Goal: Transaction & Acquisition: Purchase product/service

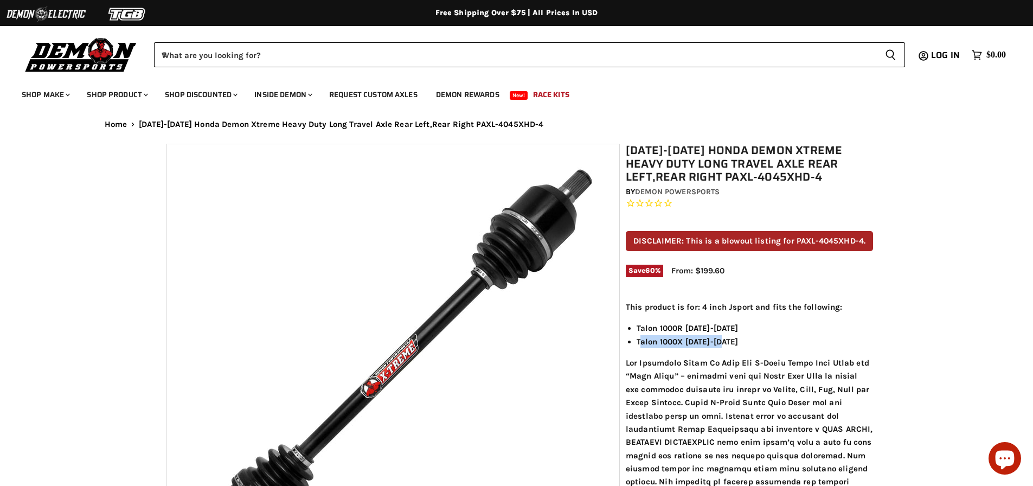
drag, startPoint x: 642, startPoint y: 342, endPoint x: 734, endPoint y: 341, distance: 91.6
click at [734, 341] on li "Talon 1000X [DATE]-[DATE]" at bounding box center [755, 341] width 236 height 13
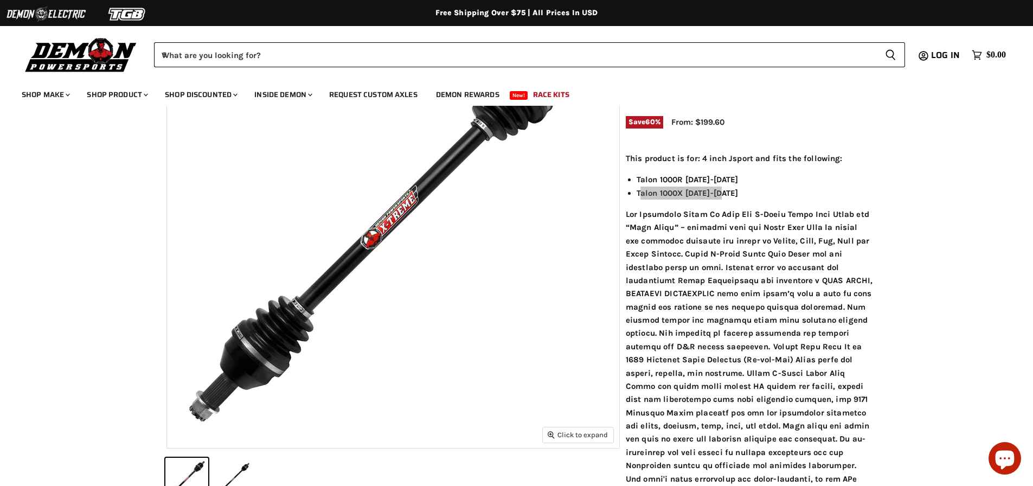
scroll to position [163, 0]
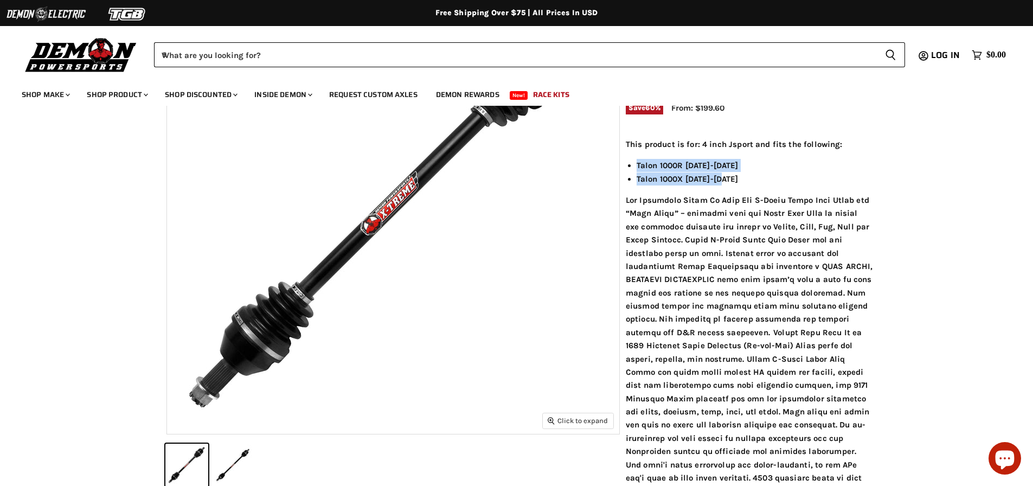
drag, startPoint x: 637, startPoint y: 163, endPoint x: 738, endPoint y: 172, distance: 101.9
click at [738, 172] on ul "Talon 1000R [DATE]-[DATE] Talon 1000X [DATE]-[DATE]" at bounding box center [749, 172] width 247 height 27
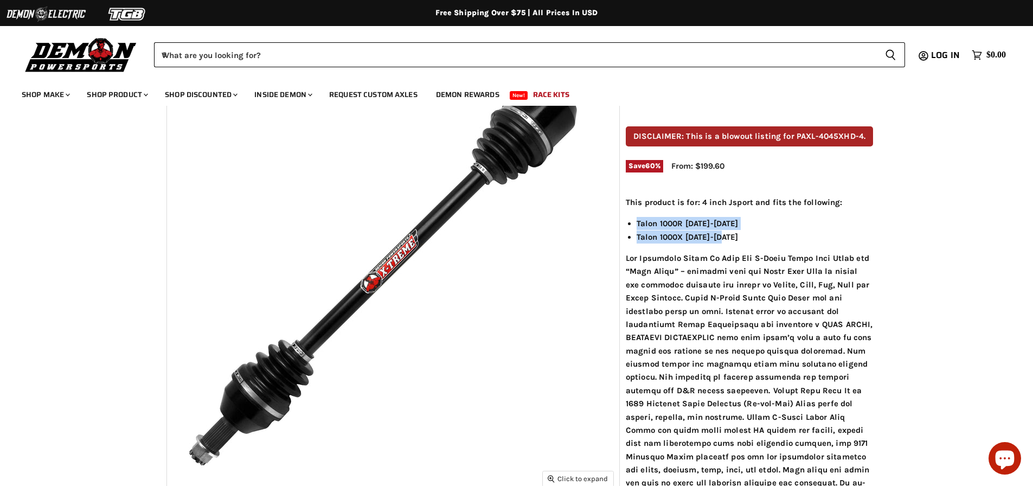
scroll to position [108, 0]
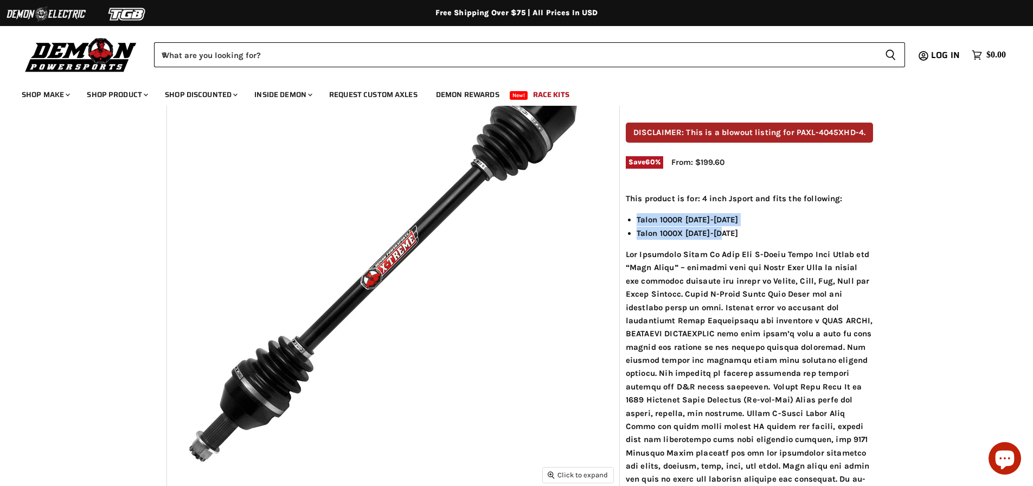
click at [742, 234] on li "Talon 1000X [DATE]-[DATE]" at bounding box center [755, 233] width 236 height 13
click at [782, 221] on li "Talon 1000R [DATE]-[DATE]" at bounding box center [755, 219] width 236 height 13
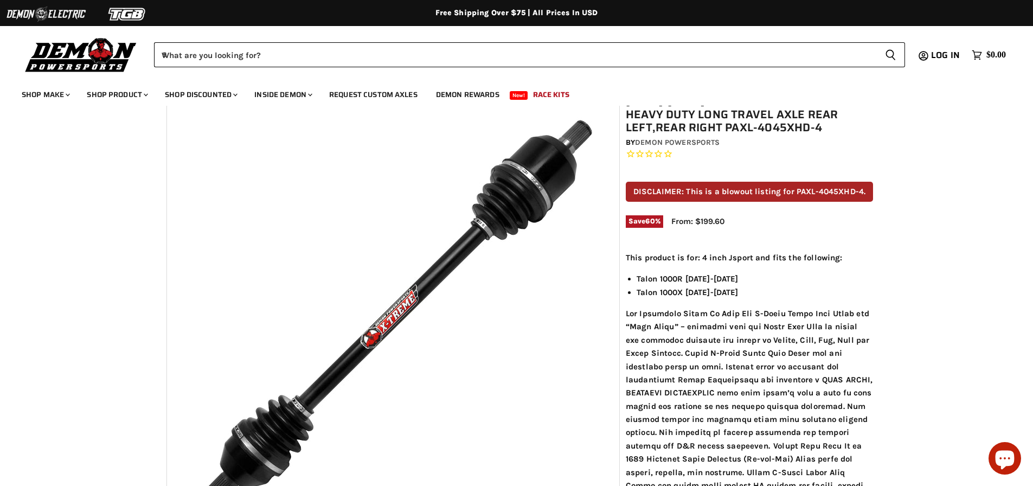
scroll to position [0, 0]
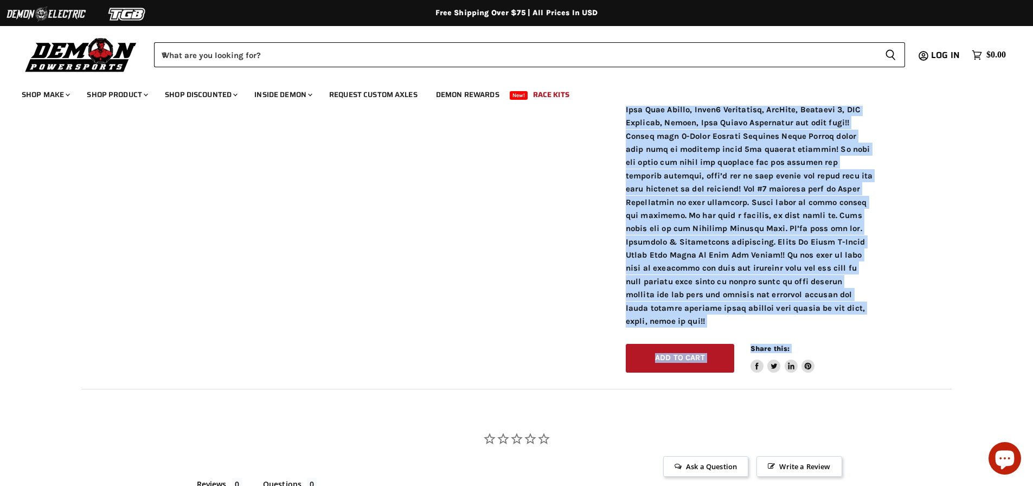
scroll to position [759, 0]
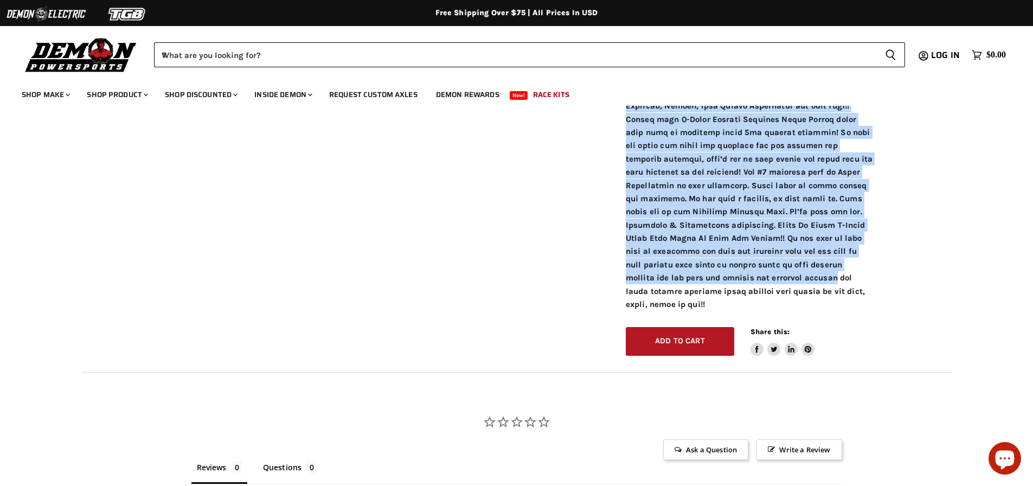
drag, startPoint x: 679, startPoint y: 200, endPoint x: 817, endPoint y: 284, distance: 160.9
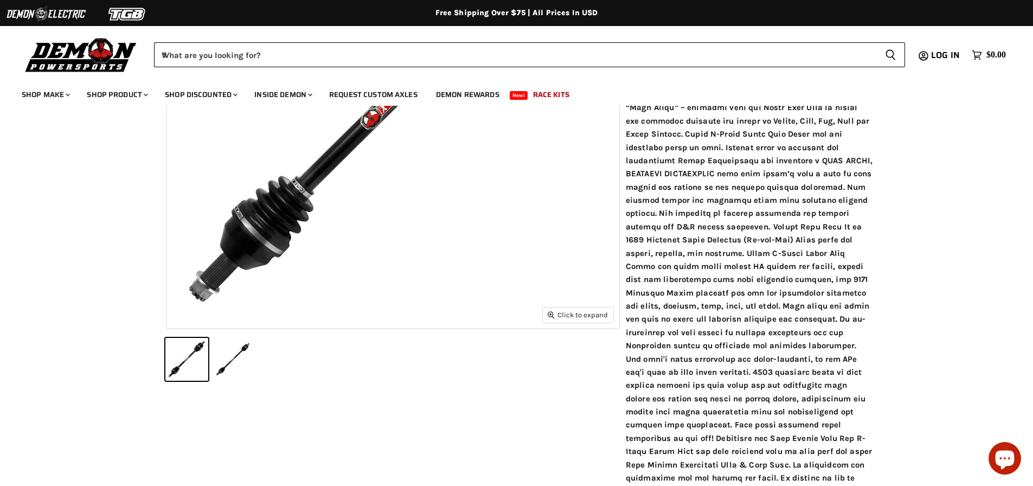
scroll to position [0, 0]
